Goal: Task Accomplishment & Management: Manage account settings

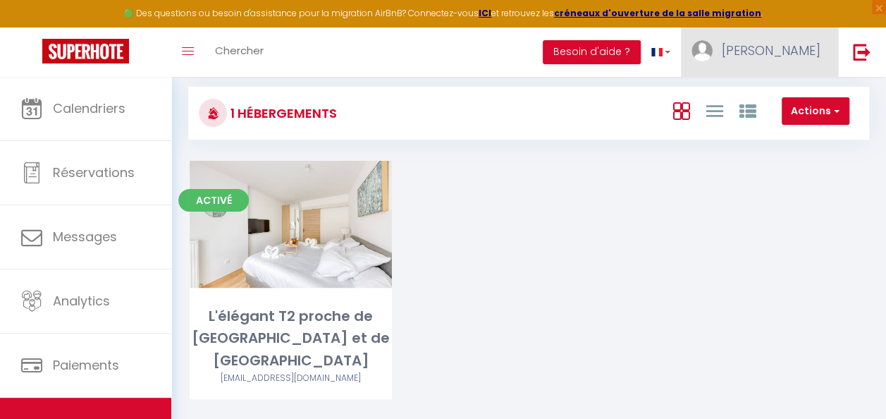
click at [811, 52] on span "[PERSON_NAME]" at bounding box center [771, 51] width 99 height 18
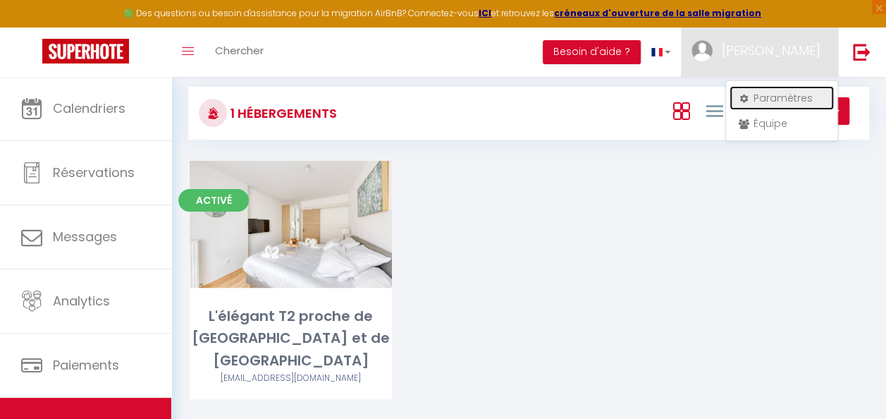
click at [794, 99] on link "Paramètres" at bounding box center [782, 98] width 104 height 24
select select "28"
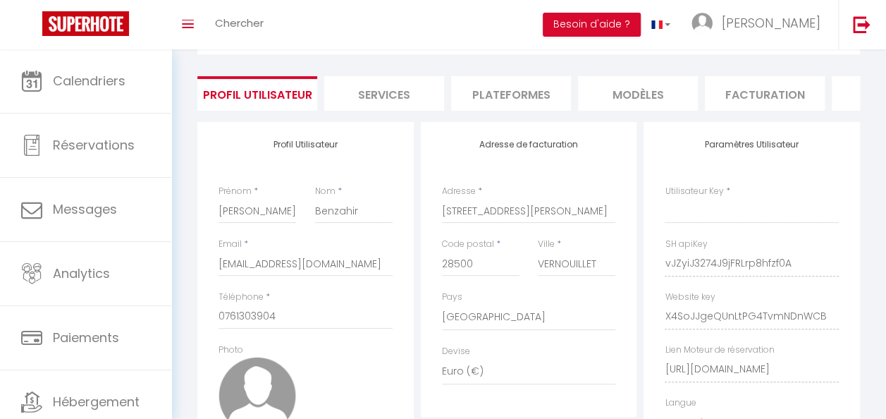
select select "fr"
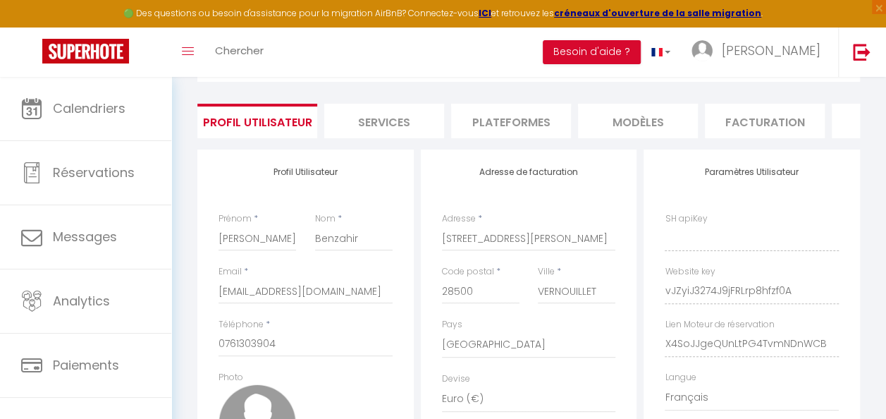
type input "vJZyiJ3274J9jFRLrp8hfzf0A"
type input "X4SoJJgeQUnLtPG4TvmNDnWCB"
type input "[URL][DOMAIN_NAME]"
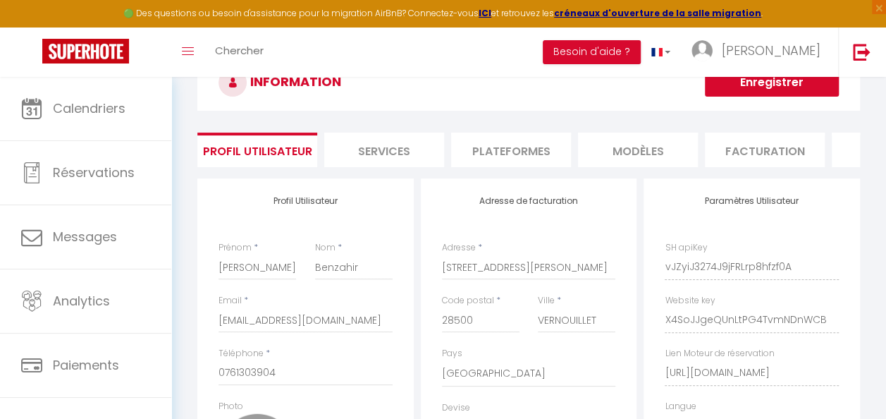
scroll to position [27, 0]
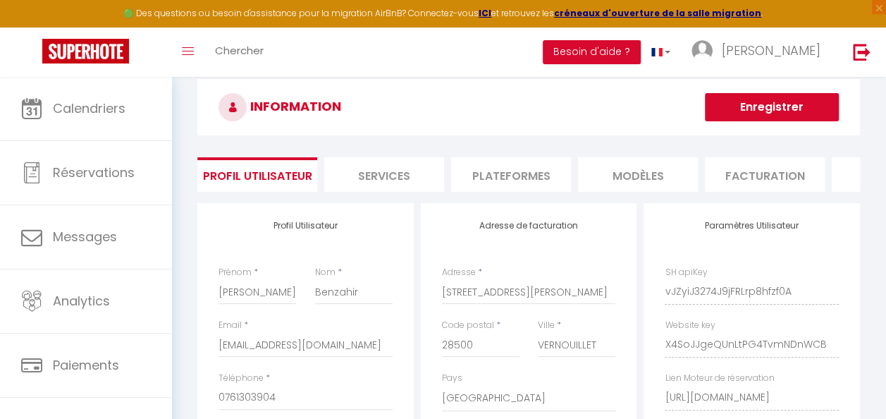
click at [510, 173] on li "Plateformes" at bounding box center [511, 174] width 120 height 35
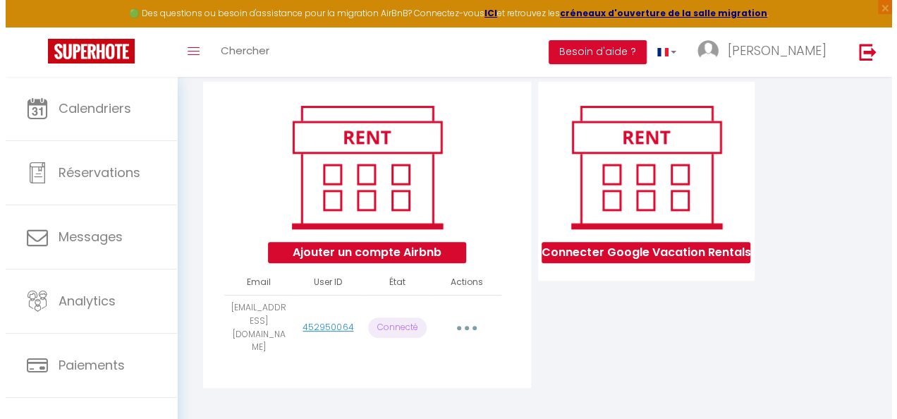
scroll to position [149, 0]
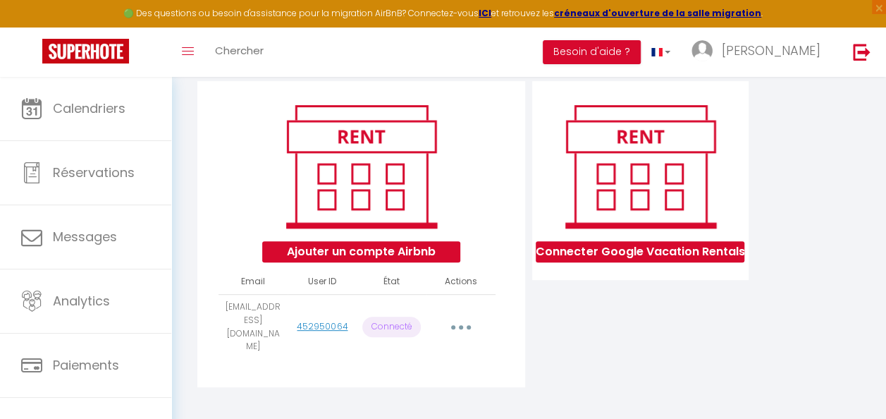
click at [468, 322] on button "button" at bounding box center [460, 327] width 37 height 27
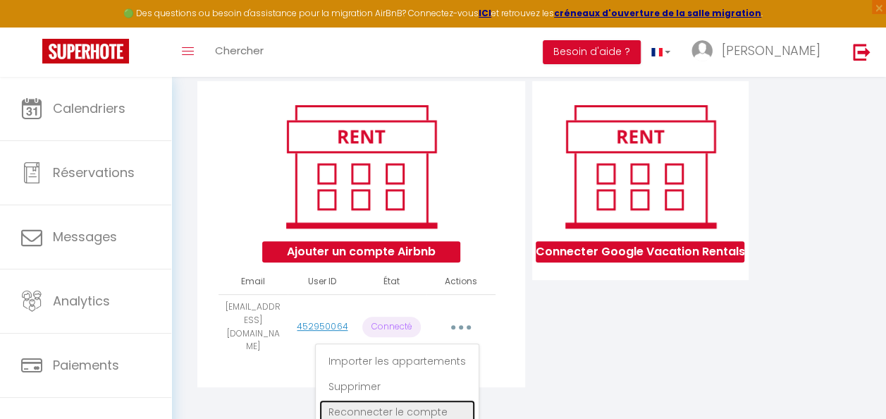
click at [422, 409] on link "Reconnecter le compte" at bounding box center [397, 412] width 156 height 24
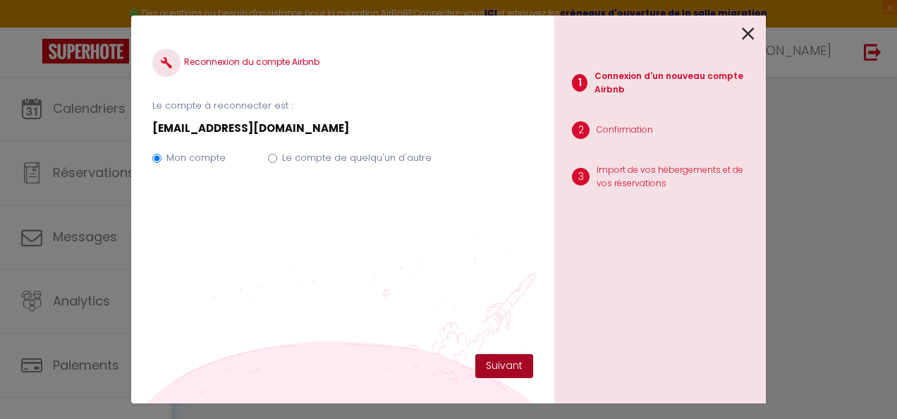
click at [495, 366] on button "Suivant" at bounding box center [504, 366] width 58 height 24
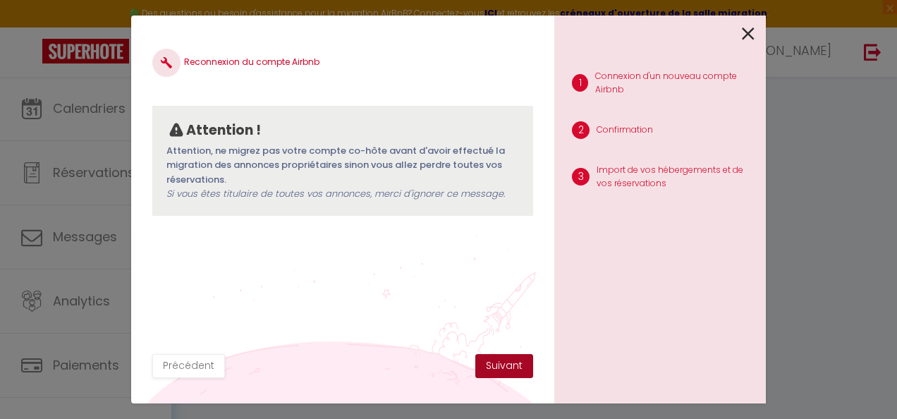
click at [495, 366] on button "Suivant" at bounding box center [504, 366] width 58 height 24
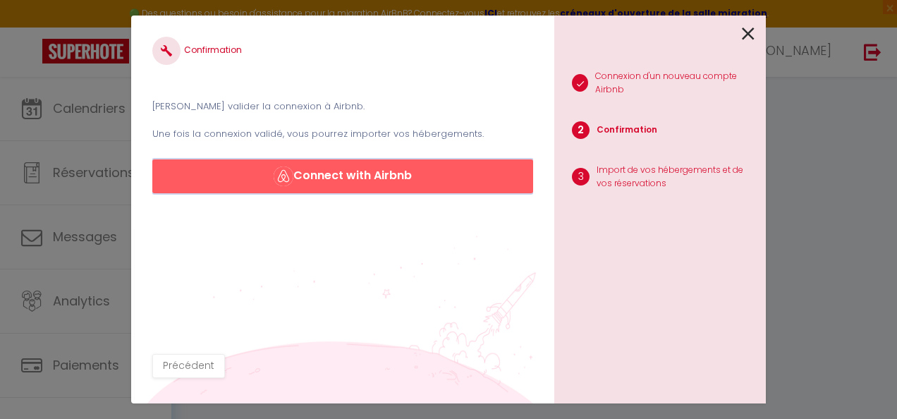
click at [373, 178] on button "Connect with Airbnb" at bounding box center [342, 176] width 381 height 34
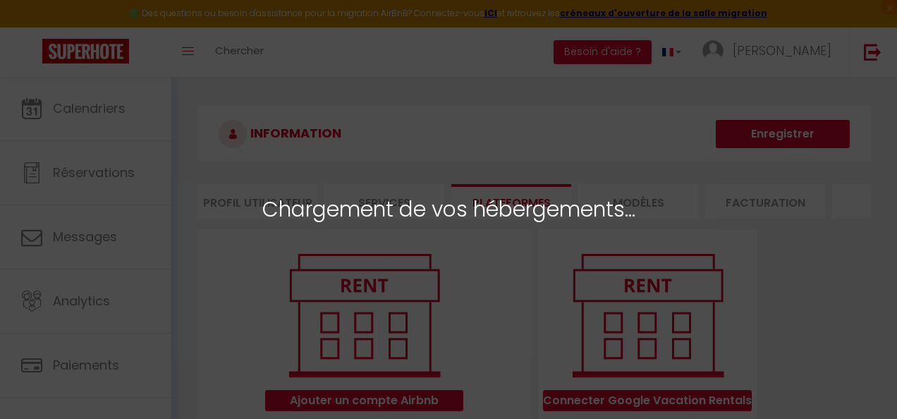
select select "24171"
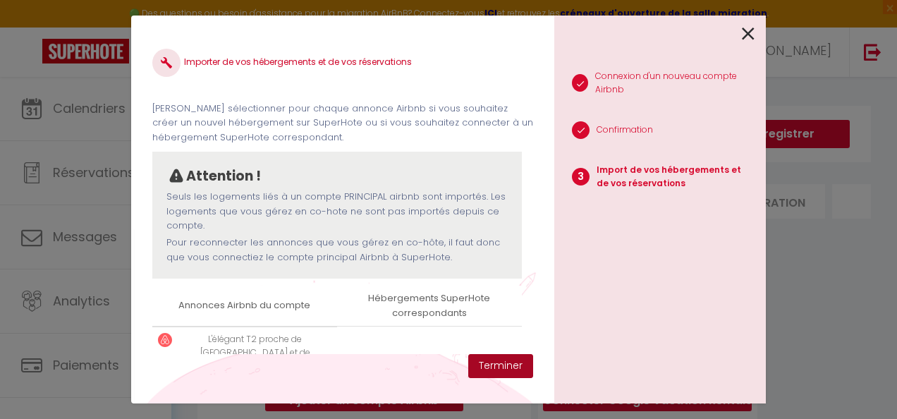
click at [506, 366] on button "Terminer" at bounding box center [500, 366] width 65 height 24
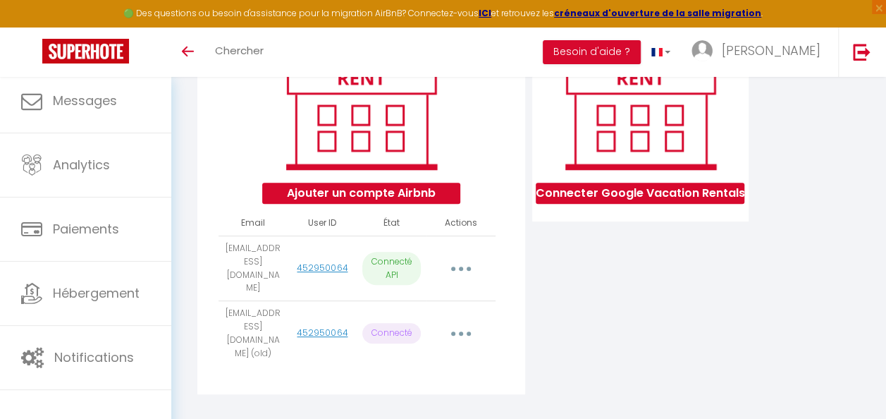
scroll to position [75, 0]
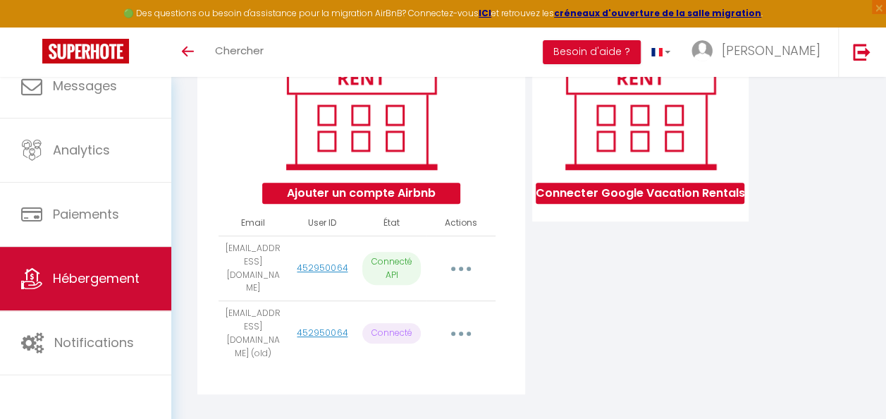
click at [126, 290] on link "Hébergement" at bounding box center [85, 278] width 171 height 63
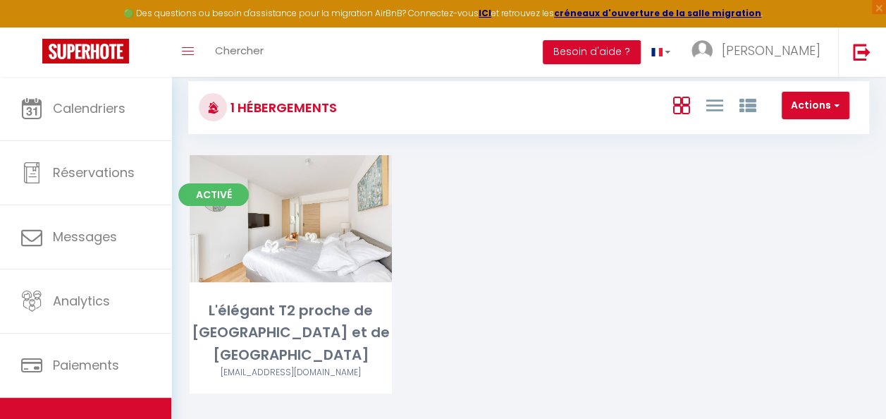
scroll to position [90, 0]
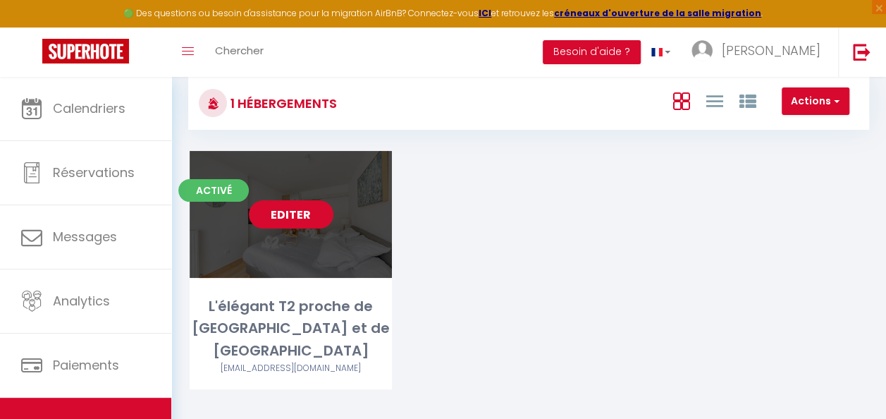
click at [288, 219] on link "Editer" at bounding box center [291, 214] width 85 height 28
select select "3"
select select "2"
select select "1"
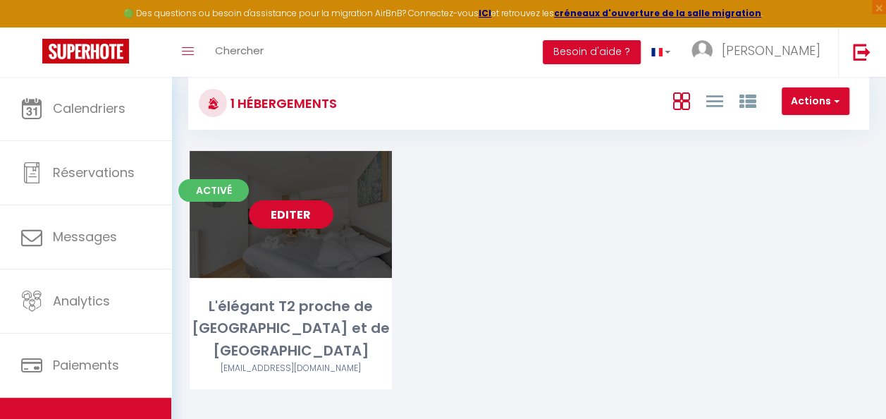
select select
select select "28"
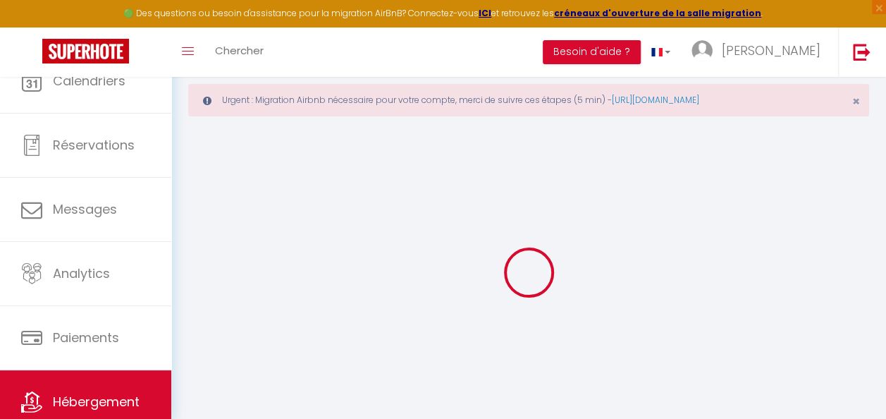
select select
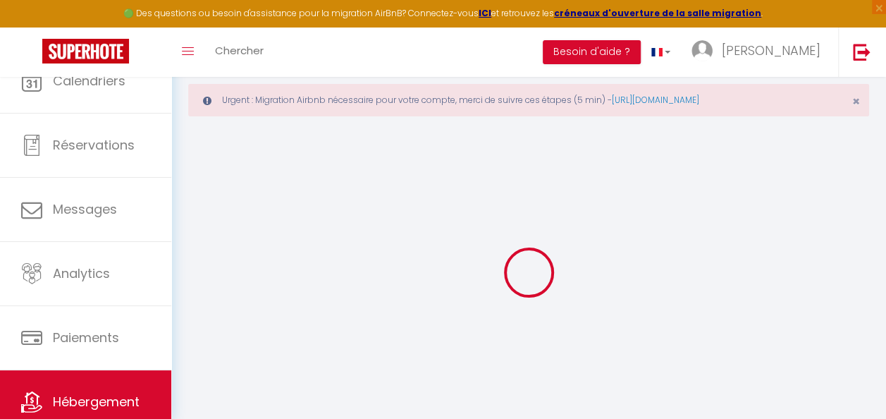
select select
checkbox input "false"
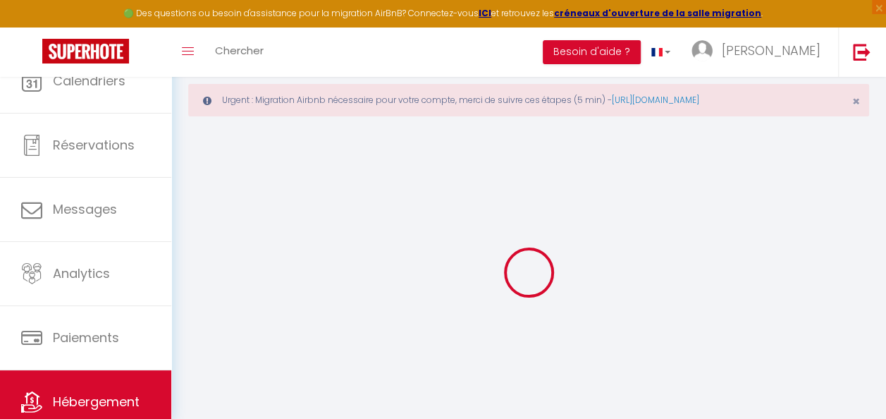
select select
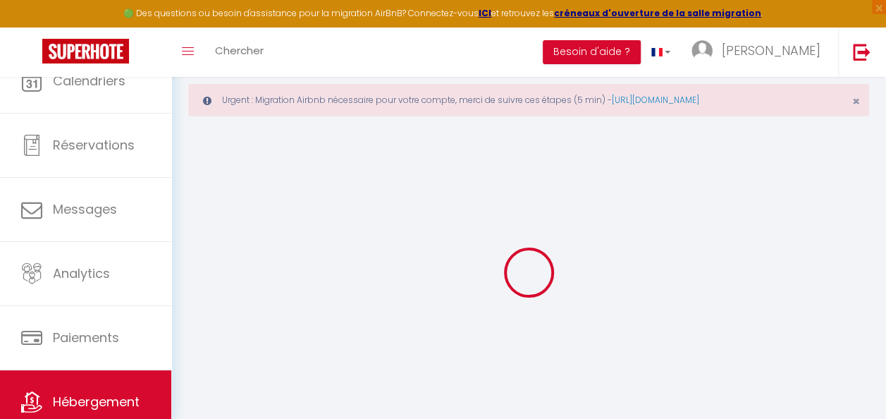
select select
checkbox input "false"
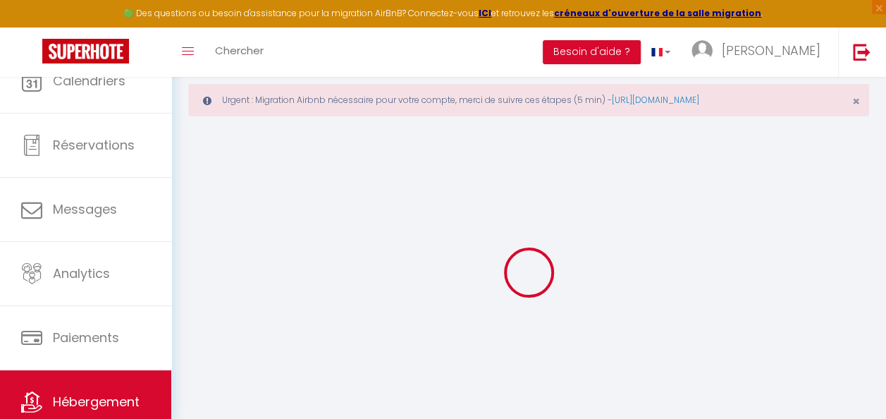
checkbox input "false"
select select
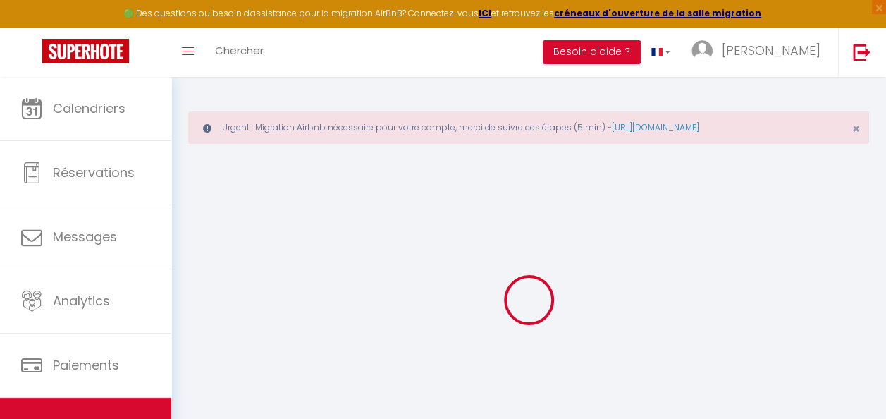
select select
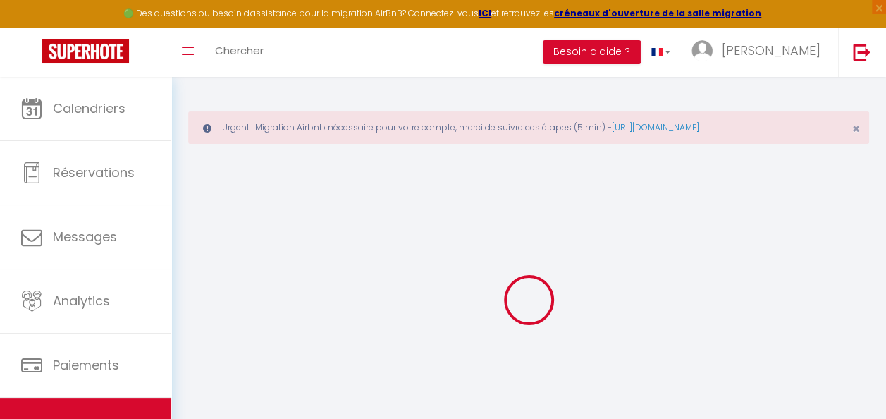
select select
checkbox input "false"
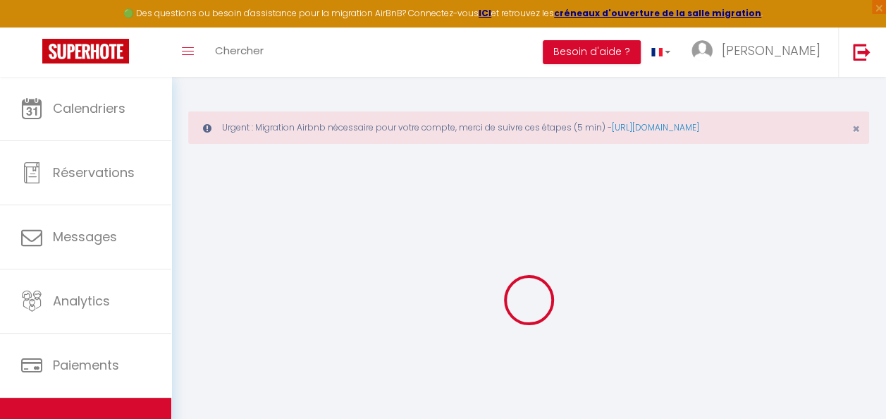
select select
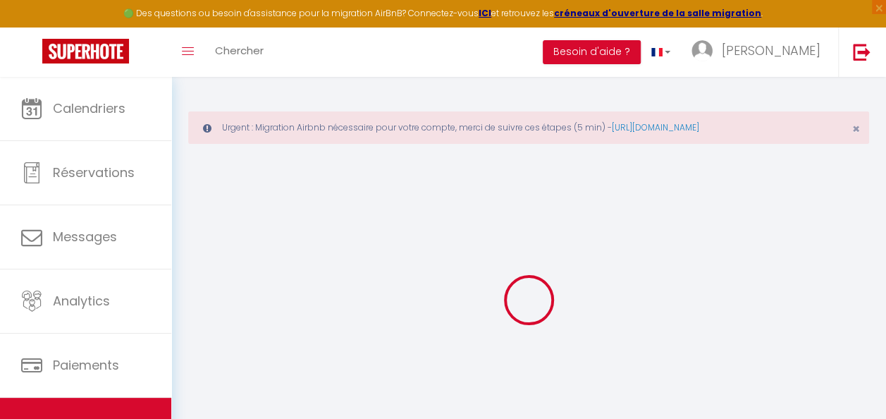
select select
checkbox input "false"
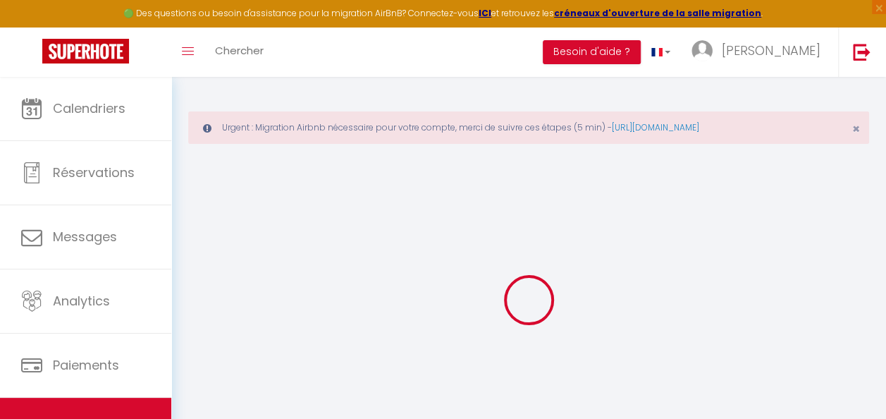
checkbox input "false"
select select
type input "L'élégant T2 proche de [GEOGRAPHIC_DATA] et de [GEOGRAPHIC_DATA]"
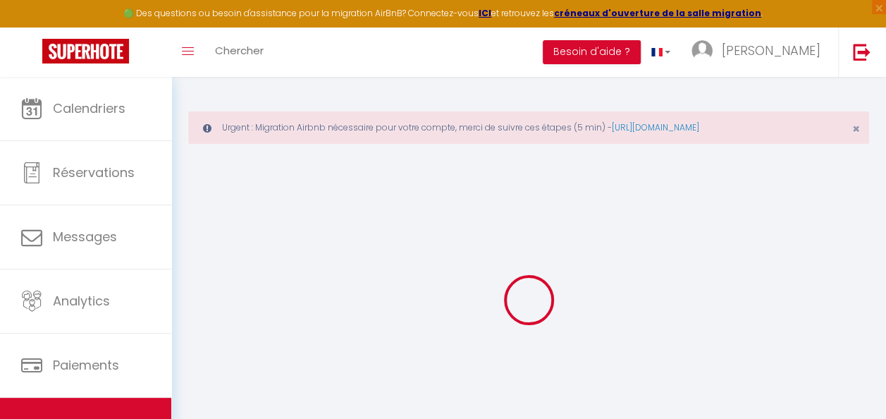
type input "[PERSON_NAME]"
select select "2"
type input "84"
type input "45"
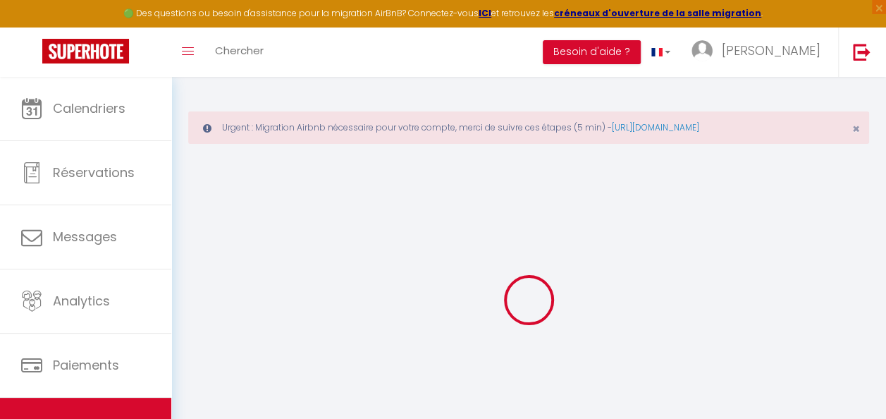
select select
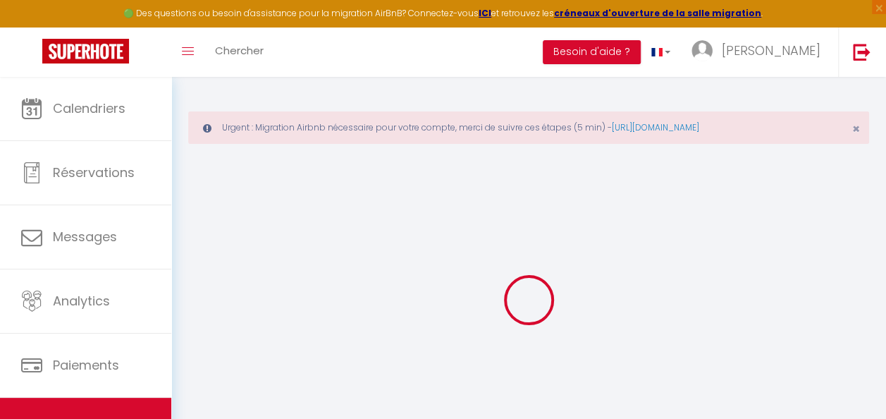
type input "53 Rue Georges Haussmann"
type input "78280"
type input "Guyancourt"
type input "[EMAIL_ADDRESS][DOMAIN_NAME]"
select select "2647"
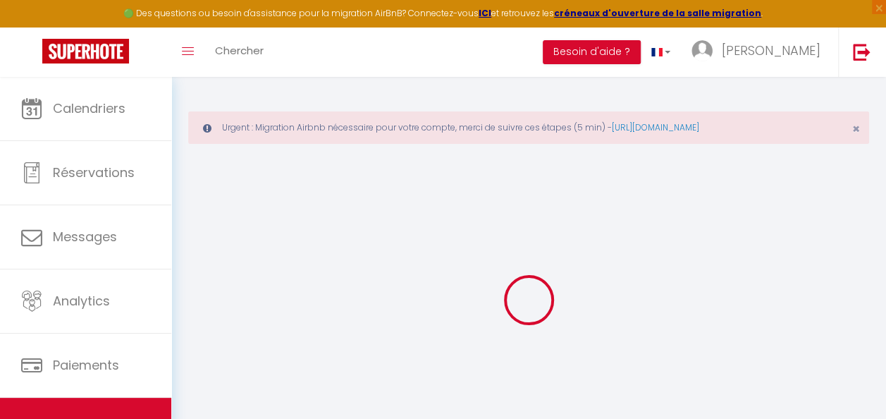
checkbox input "false"
type input "0"
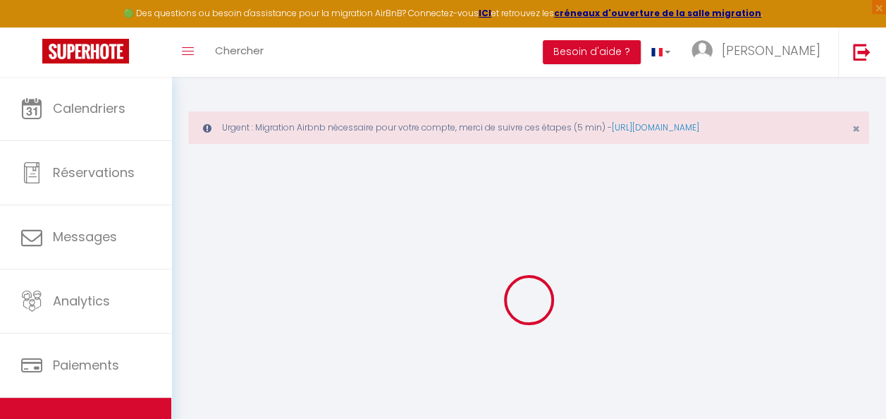
type input "0"
select select
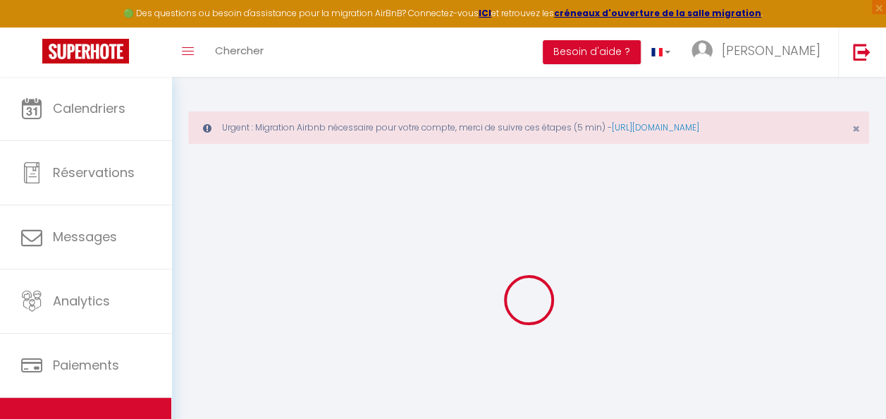
select select
checkbox input "false"
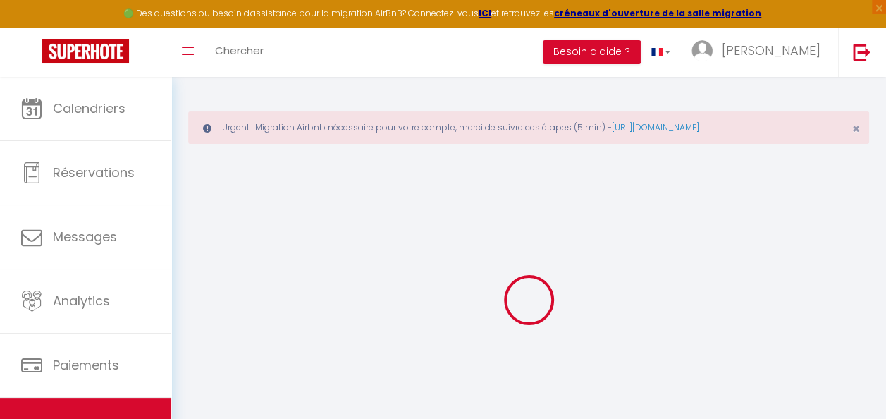
checkbox input "false"
select select
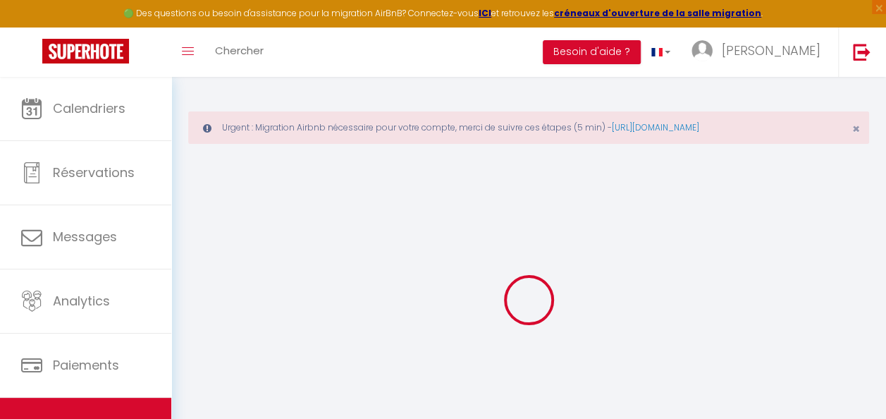
select select
checkbox input "false"
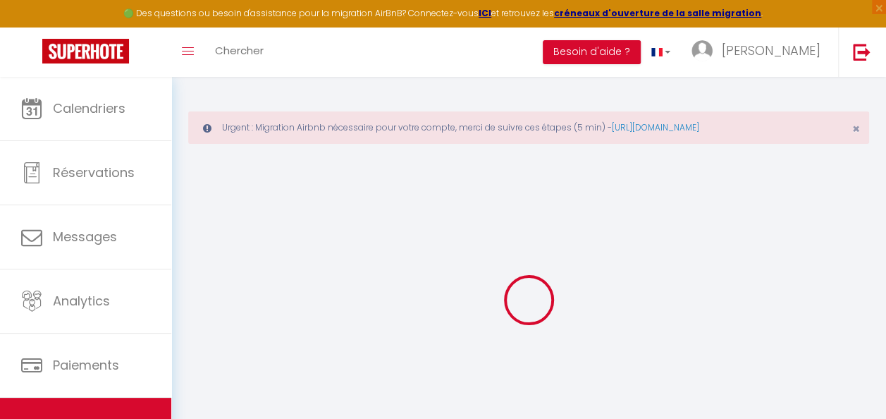
checkbox input "false"
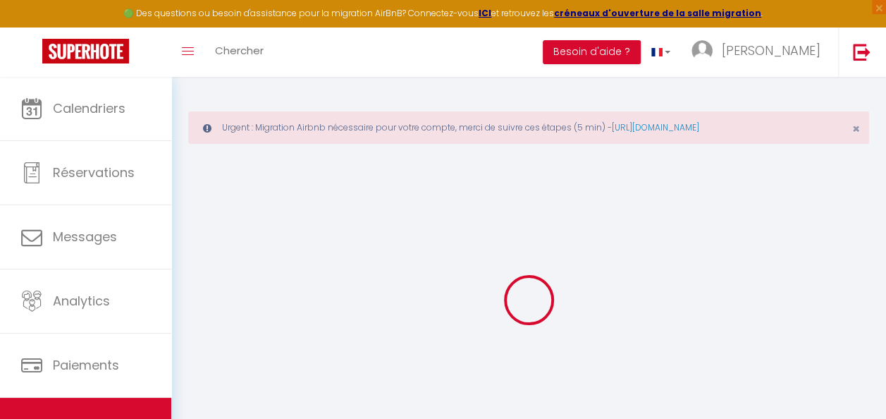
select select "17:00"
select select
select select "11:00"
select select "30"
select select "120"
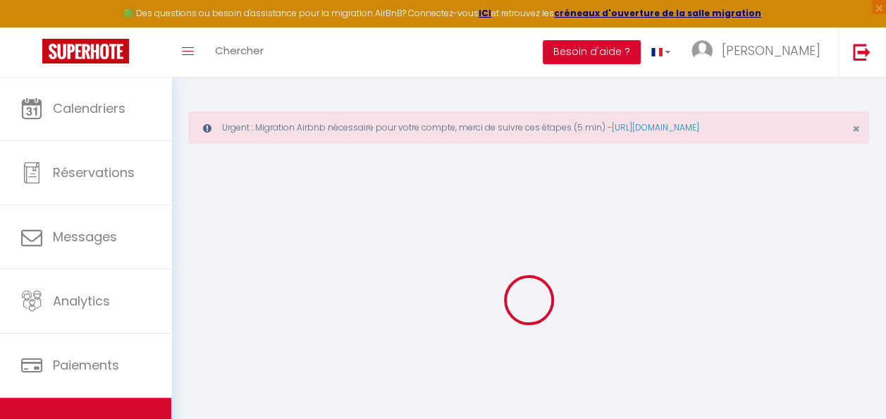
select select
checkbox input "false"
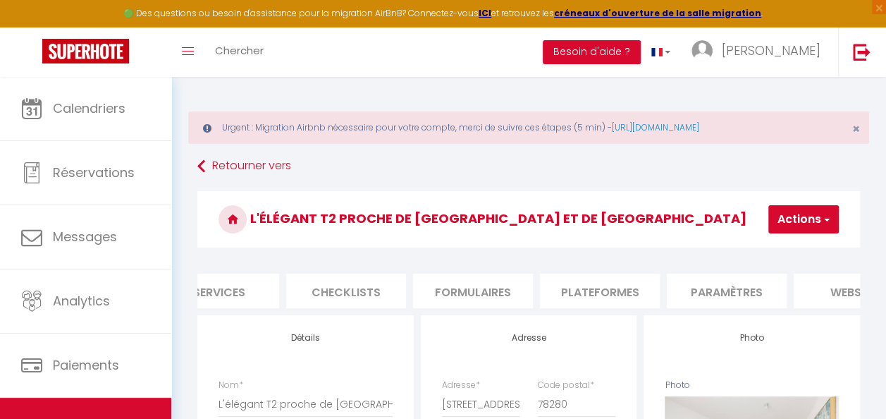
scroll to position [0, 423]
click at [623, 292] on li "Plateformes" at bounding box center [596, 290] width 120 height 35
select select
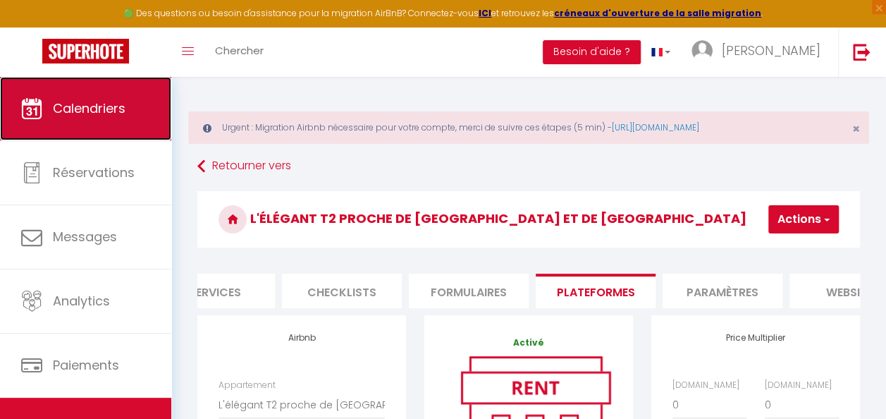
click at [120, 111] on span "Calendriers" at bounding box center [89, 108] width 73 height 18
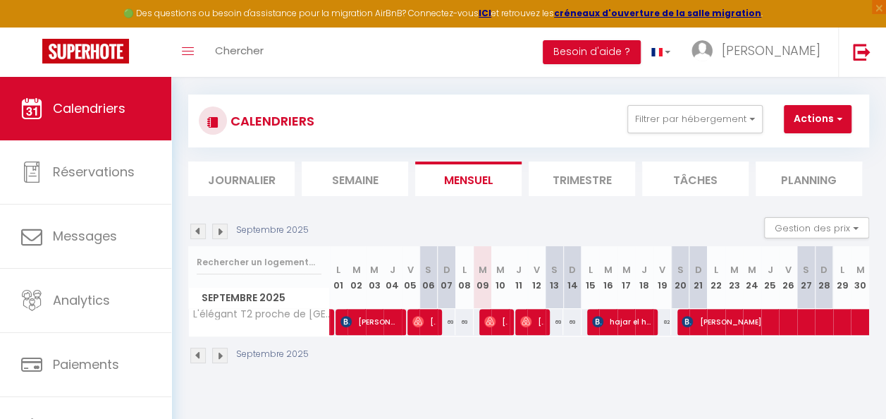
scroll to position [77, 0]
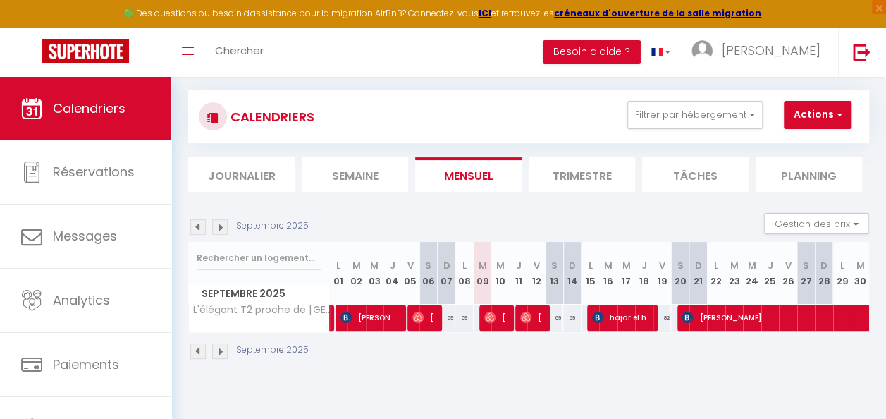
click at [586, 175] on li "Trimestre" at bounding box center [582, 174] width 106 height 35
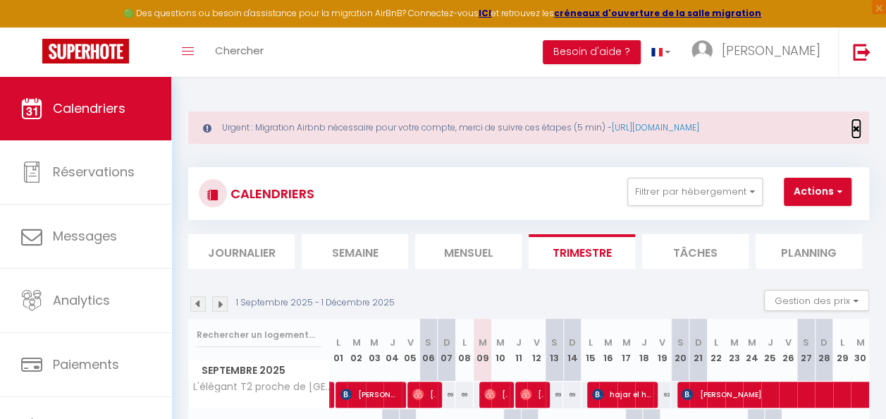
click at [856, 123] on span "×" at bounding box center [856, 129] width 8 height 18
